Goal: Information Seeking & Learning: Learn about a topic

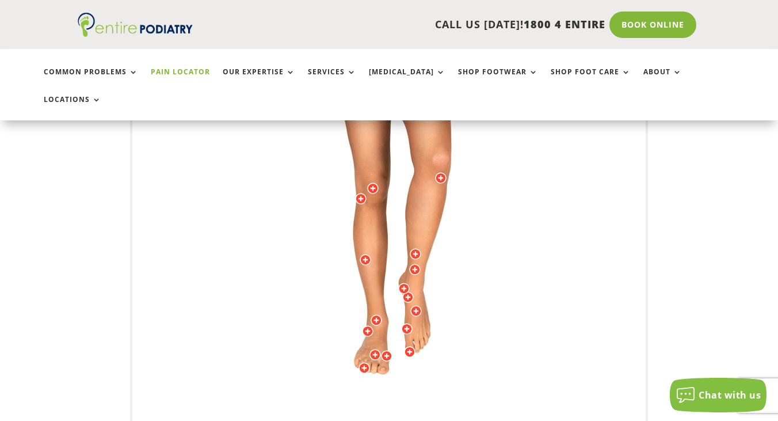
scroll to position [383, 0]
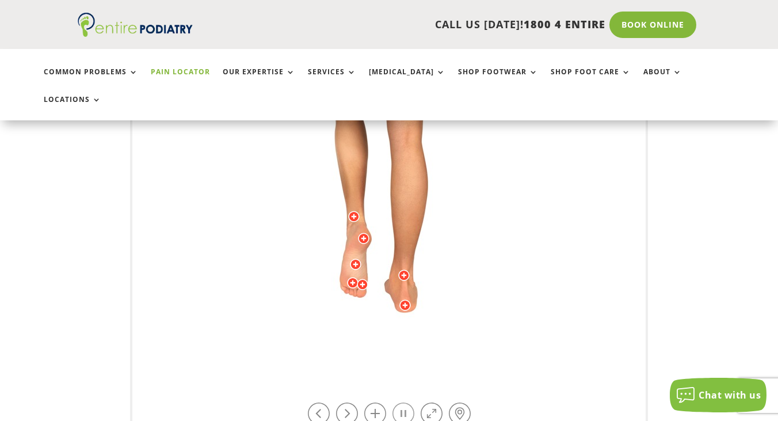
click at [397, 402] on link at bounding box center [403, 413] width 22 height 22
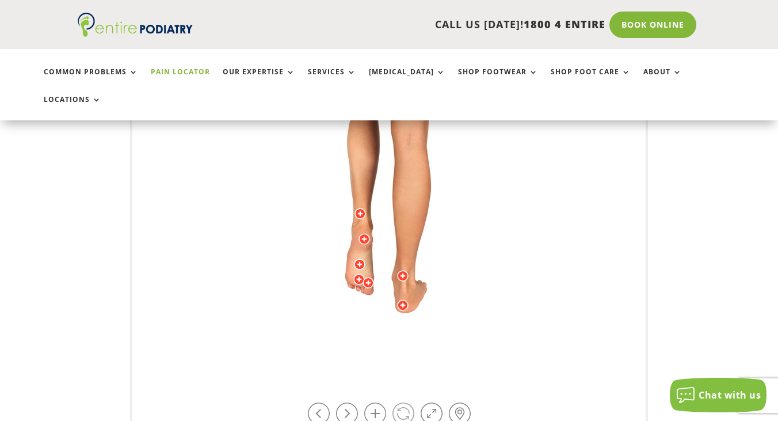
click at [402, 402] on link at bounding box center [403, 413] width 22 height 22
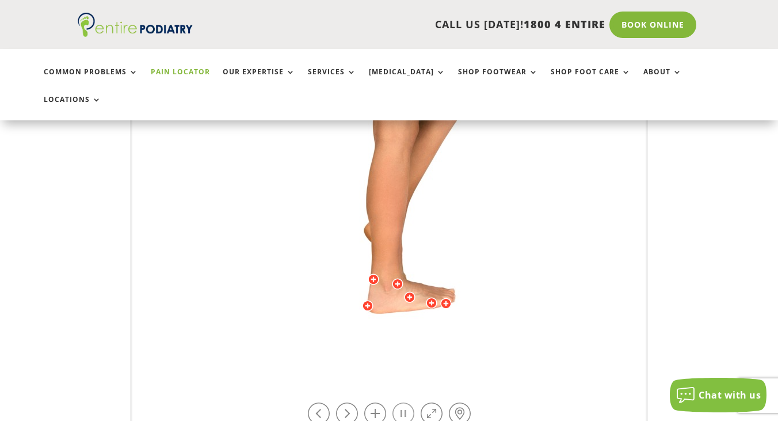
click at [398, 402] on link at bounding box center [403, 413] width 22 height 22
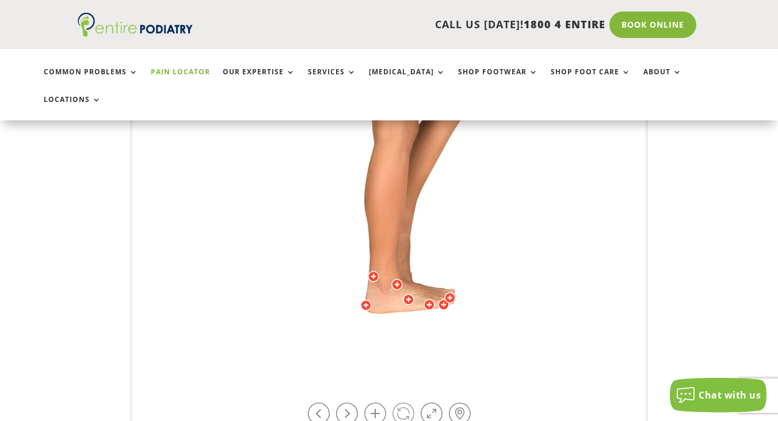
click at [398, 402] on link at bounding box center [403, 413] width 22 height 22
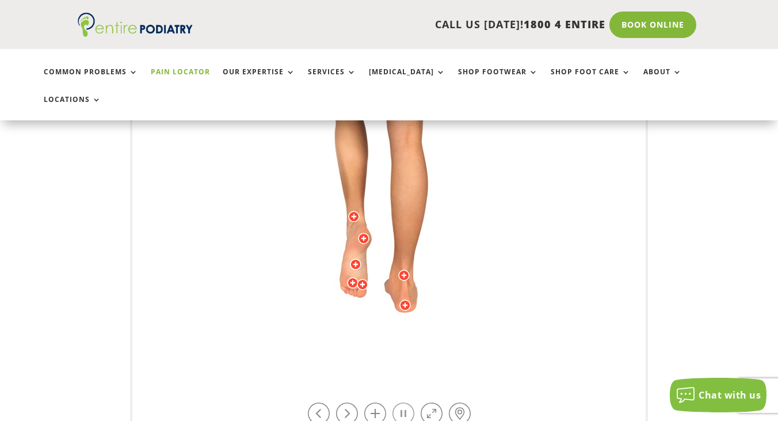
click at [398, 402] on link at bounding box center [403, 413] width 22 height 22
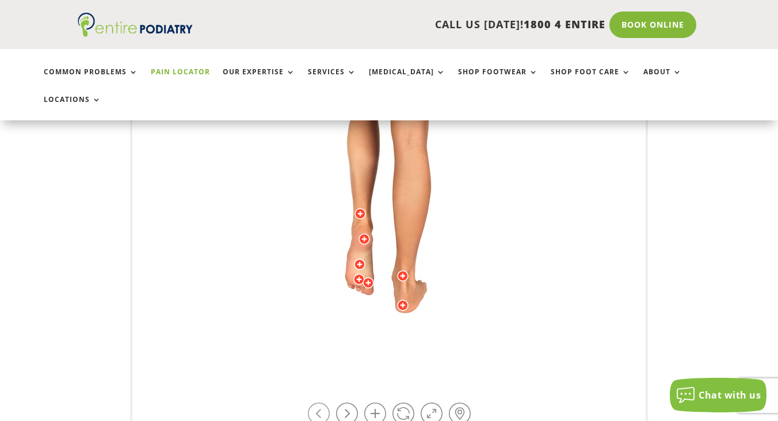
click at [328, 402] on link at bounding box center [319, 413] width 22 height 22
click at [322, 402] on link at bounding box center [319, 413] width 22 height 22
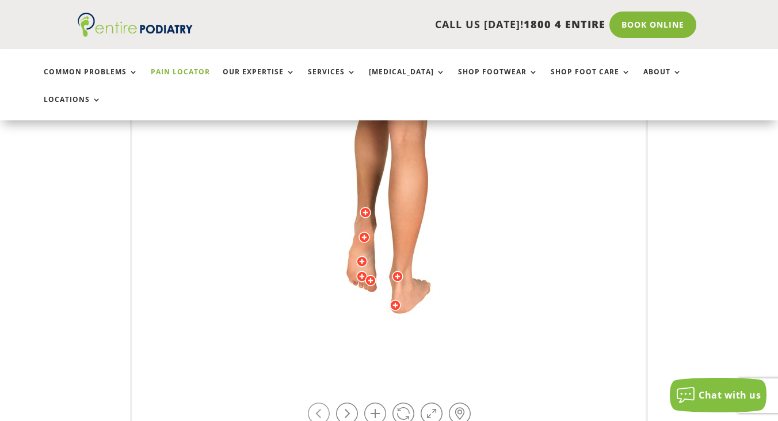
click at [322, 402] on link at bounding box center [319, 413] width 22 height 22
click at [400, 402] on link at bounding box center [403, 413] width 22 height 22
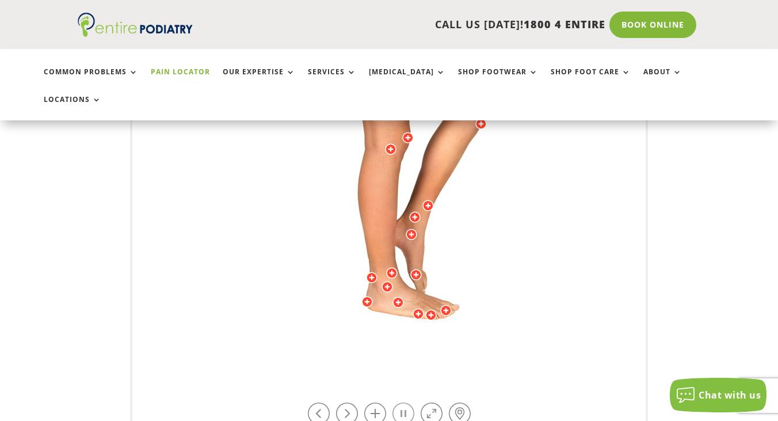
click at [401, 402] on link at bounding box center [403, 413] width 22 height 22
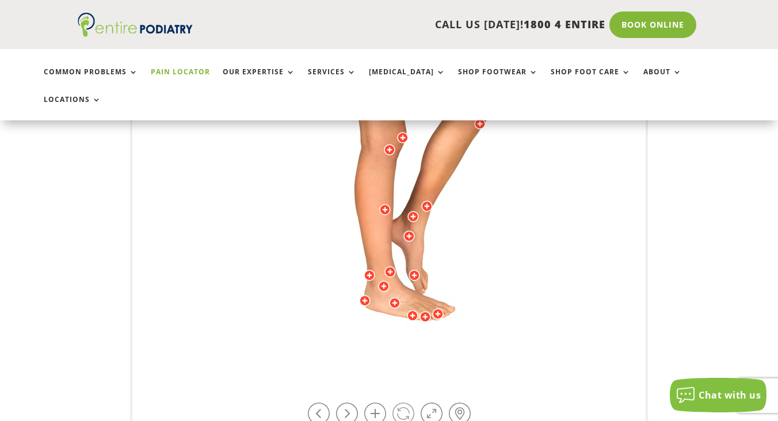
click at [401, 402] on link at bounding box center [403, 413] width 22 height 22
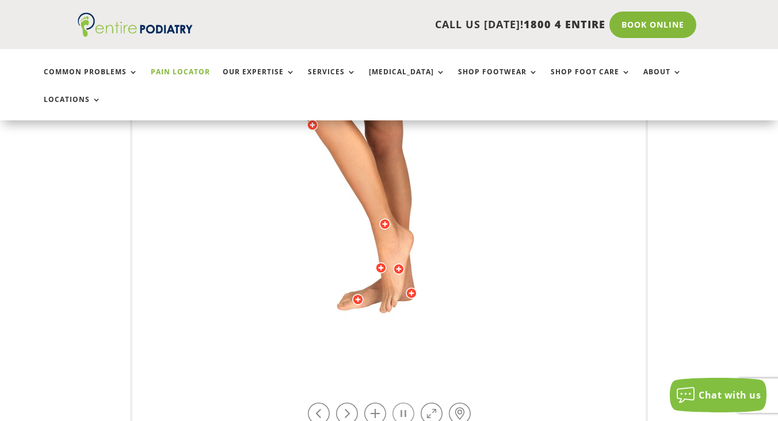
click at [400, 402] on link at bounding box center [403, 413] width 22 height 22
click at [401, 402] on link at bounding box center [403, 413] width 22 height 22
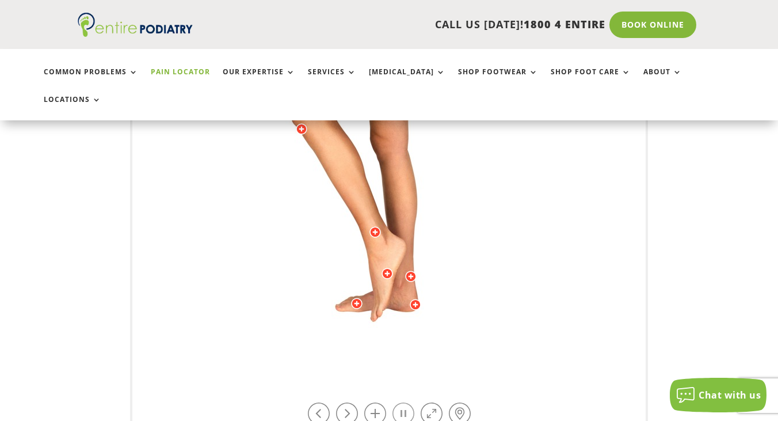
click at [401, 402] on link at bounding box center [403, 413] width 22 height 22
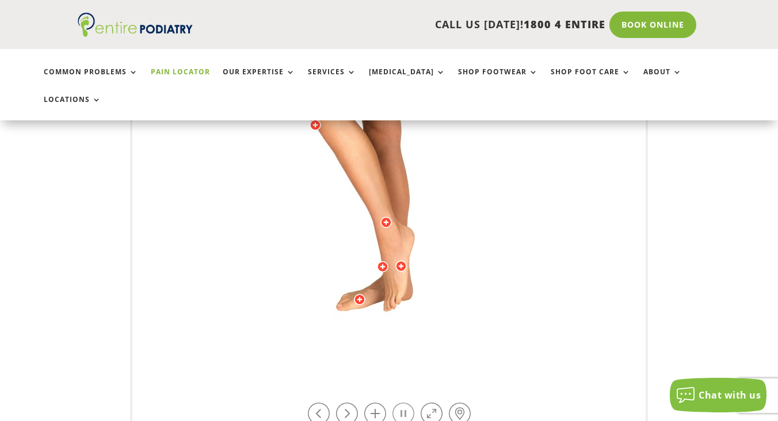
click at [403, 402] on link at bounding box center [403, 413] width 22 height 22
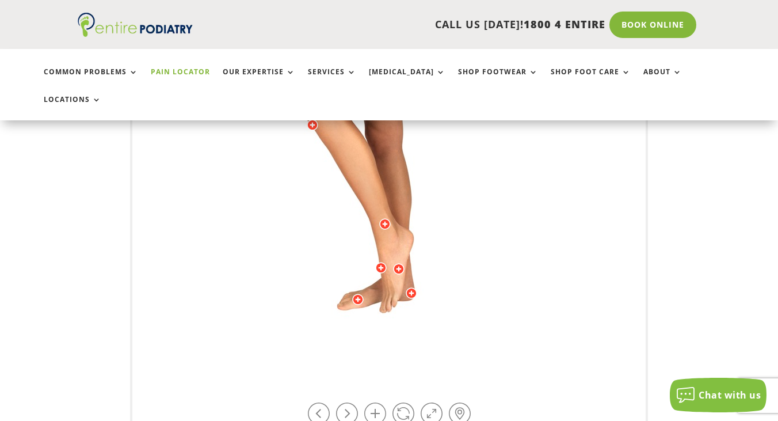
click at [393, 263] on div at bounding box center [399, 269] width 12 height 12
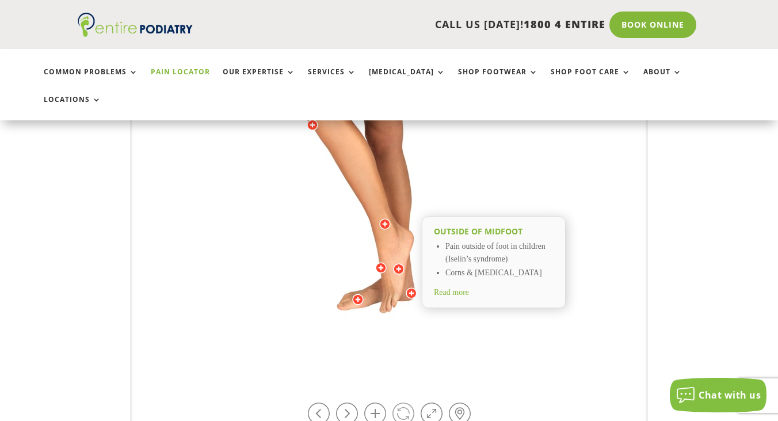
click at [401, 402] on link at bounding box center [403, 413] width 22 height 22
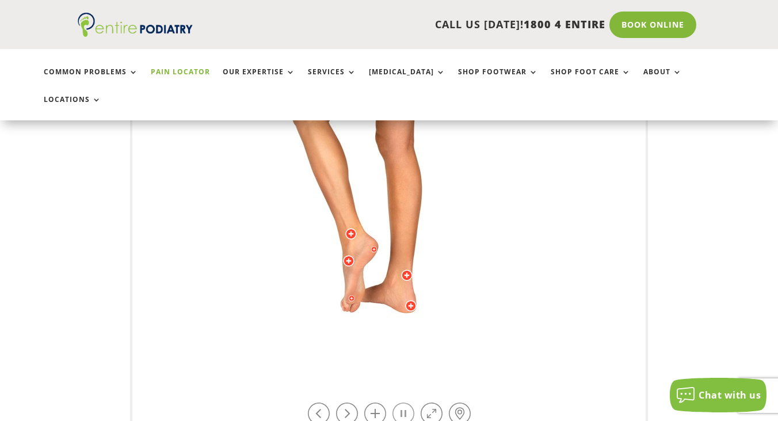
click at [401, 402] on link at bounding box center [403, 413] width 22 height 22
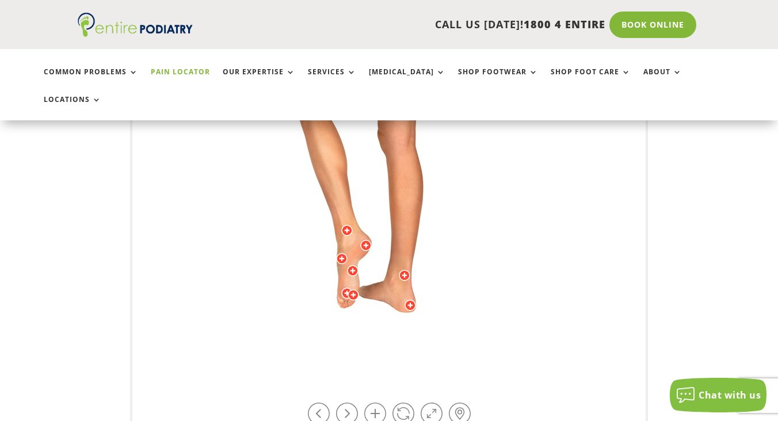
click at [352, 265] on div at bounding box center [353, 271] width 12 height 12
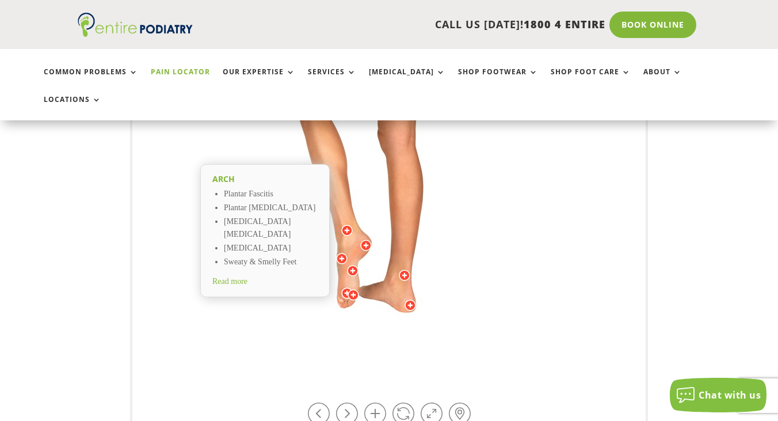
click at [242, 201] on li "Plantar Fibroma" at bounding box center [271, 208] width 94 height 14
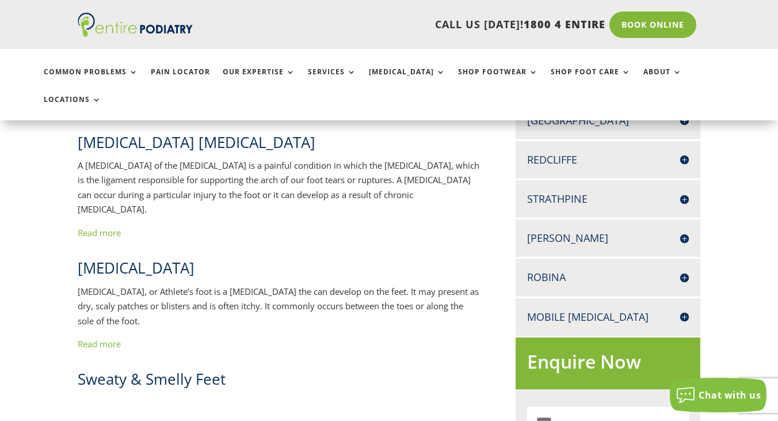
scroll to position [459, 0]
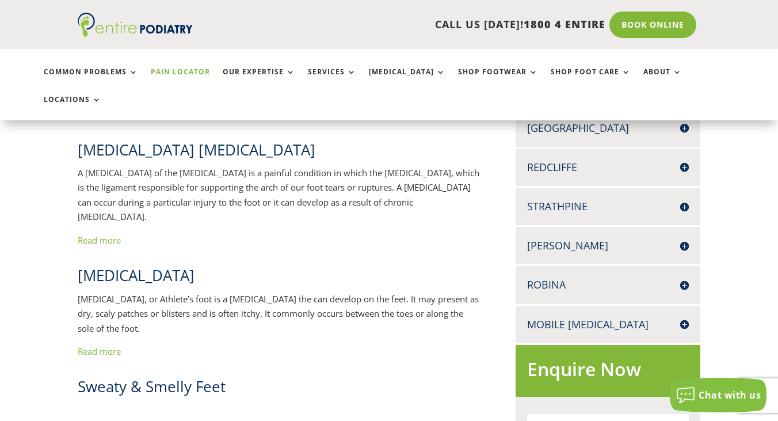
click at [174, 79] on link "Pain Locator" at bounding box center [180, 80] width 59 height 25
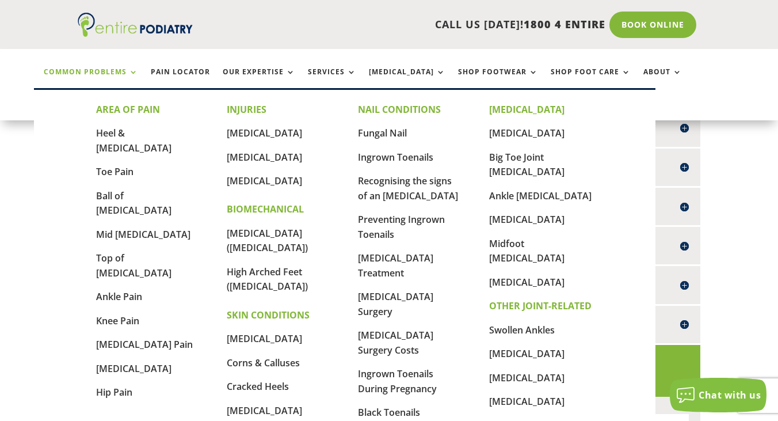
click at [96, 74] on link "Common Problems" at bounding box center [91, 80] width 94 height 25
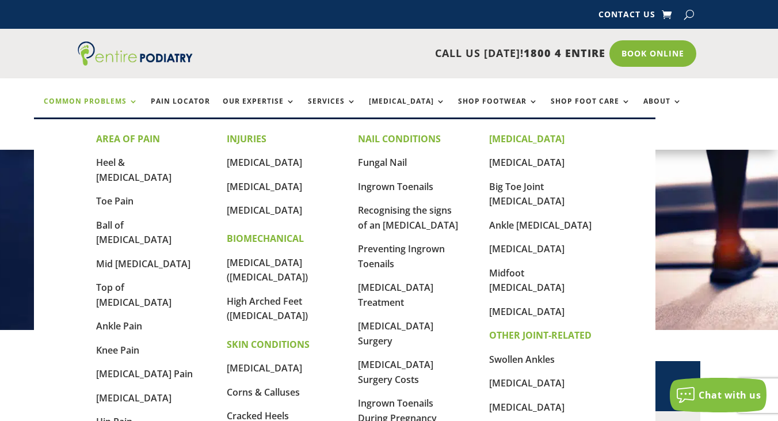
click at [85, 101] on link "Common Problems" at bounding box center [91, 109] width 94 height 25
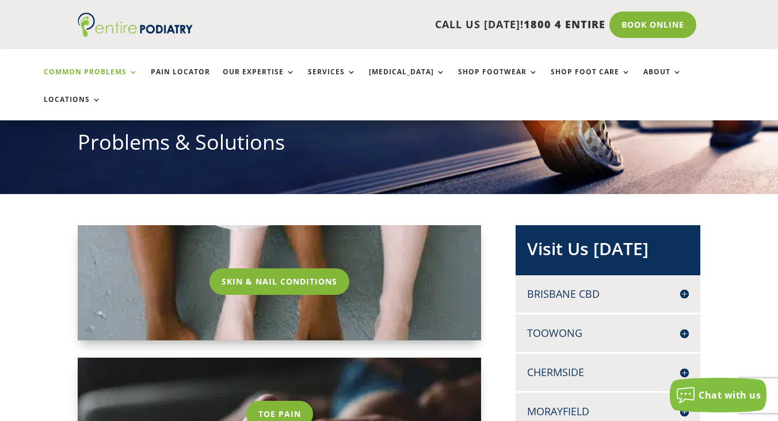
scroll to position [134, 0]
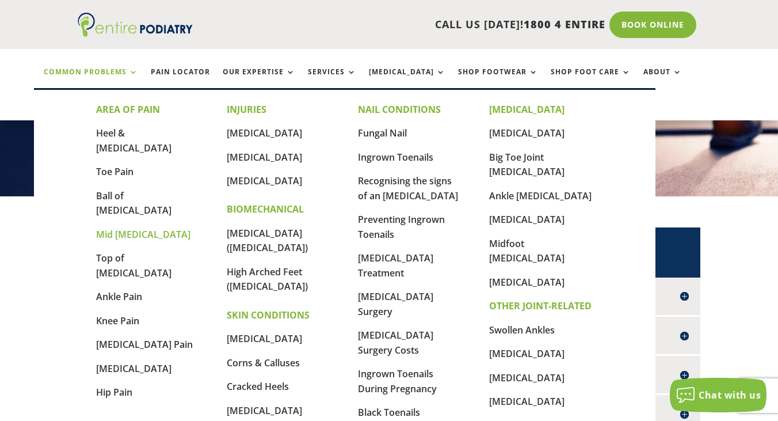
click at [139, 228] on link "Mid [MEDICAL_DATA]" at bounding box center [143, 234] width 94 height 13
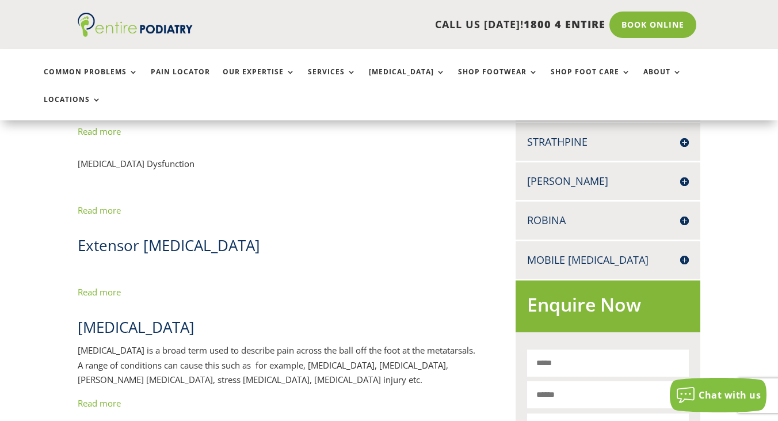
scroll to position [527, 0]
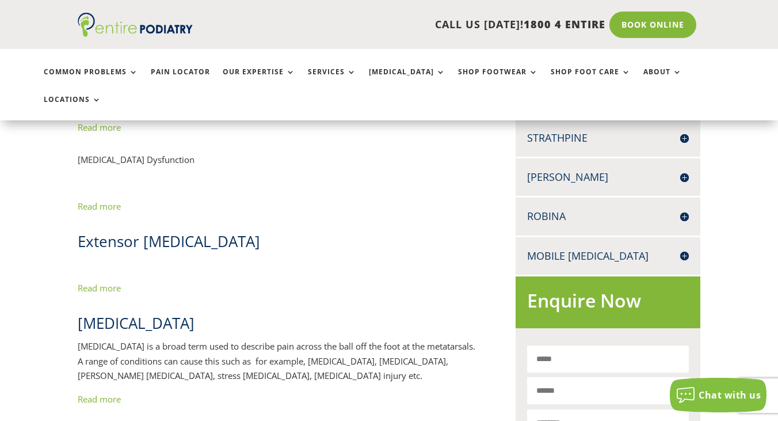
click at [116, 393] on link "Read more" at bounding box center [99, 399] width 43 height 12
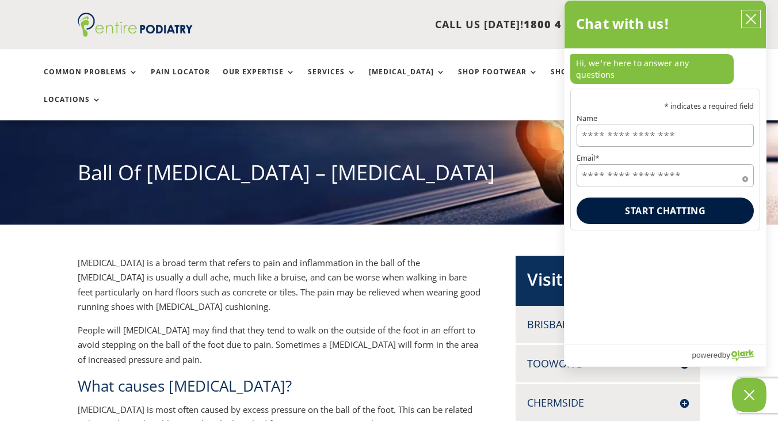
click at [752, 14] on icon "close chatbox" at bounding box center [751, 19] width 12 height 12
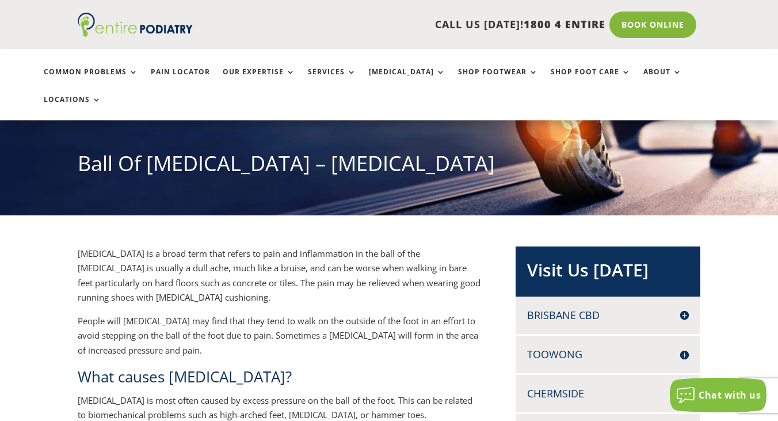
scroll to position [108, 0]
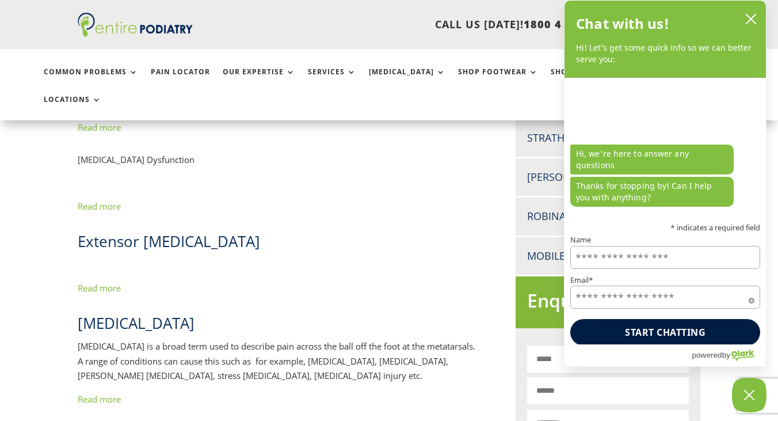
click at [110, 282] on link "Read more" at bounding box center [99, 288] width 43 height 12
